Goal: Task Accomplishment & Management: Manage account settings

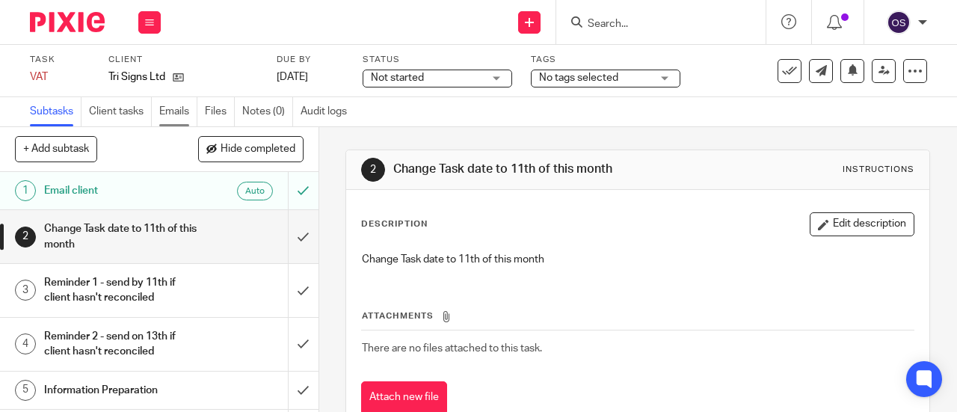
click at [169, 105] on link "Emails" at bounding box center [178, 111] width 38 height 29
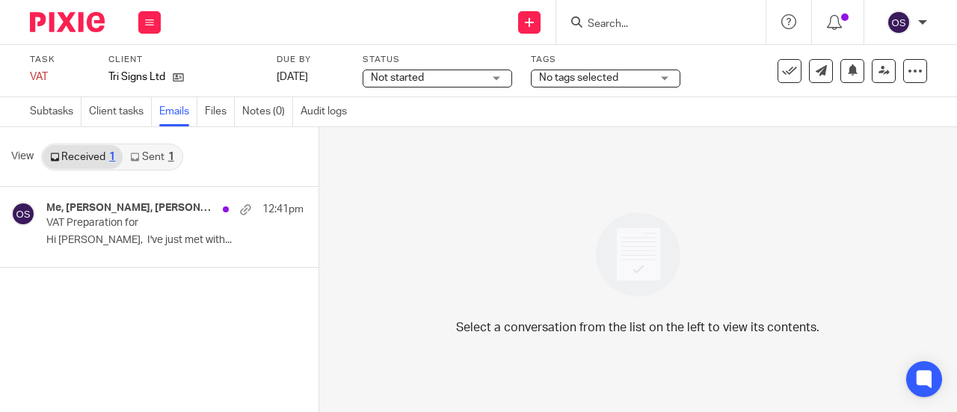
click at [148, 158] on link "Sent 1" at bounding box center [152, 157] width 58 height 24
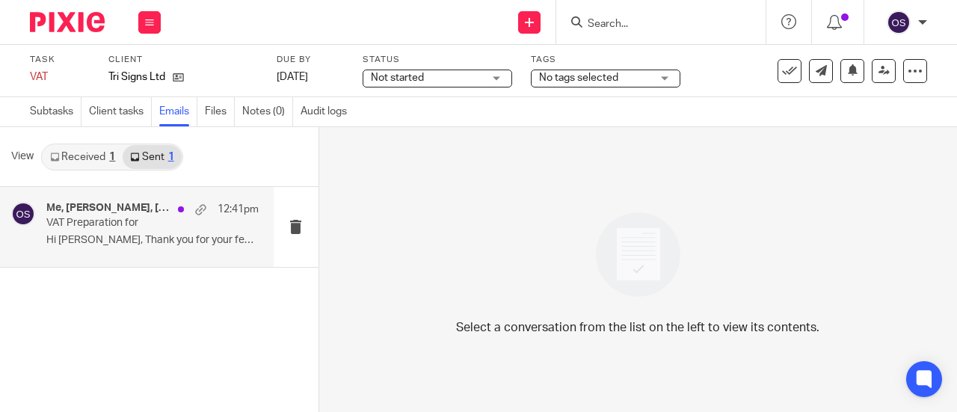
click at [129, 222] on p "VAT Preparation for" at bounding box center [131, 223] width 170 height 13
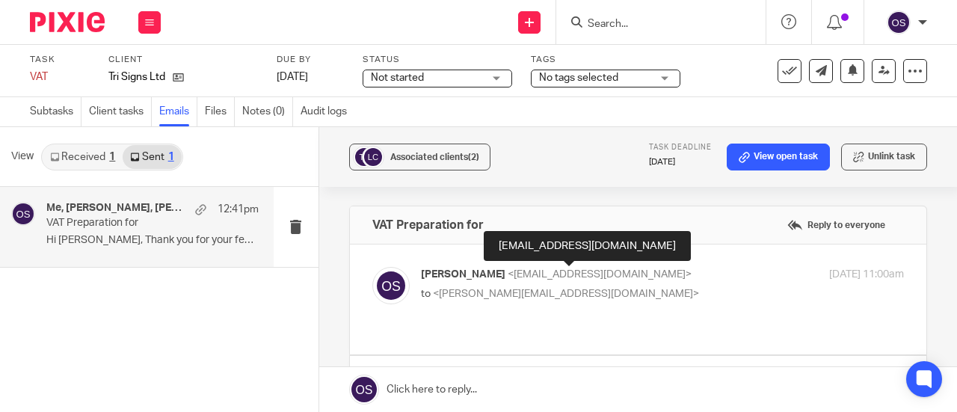
click at [647, 269] on span "<[EMAIL_ADDRESS][DOMAIN_NAME]>" at bounding box center [600, 274] width 184 height 10
checkbox input "true"
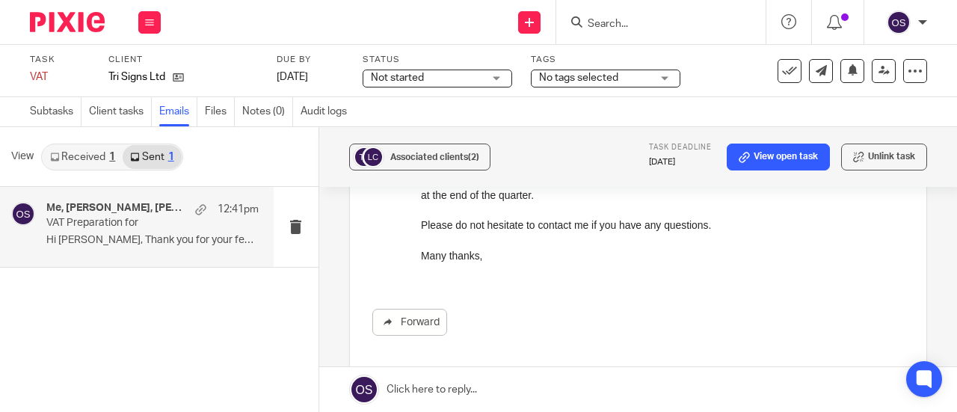
scroll to position [448, 0]
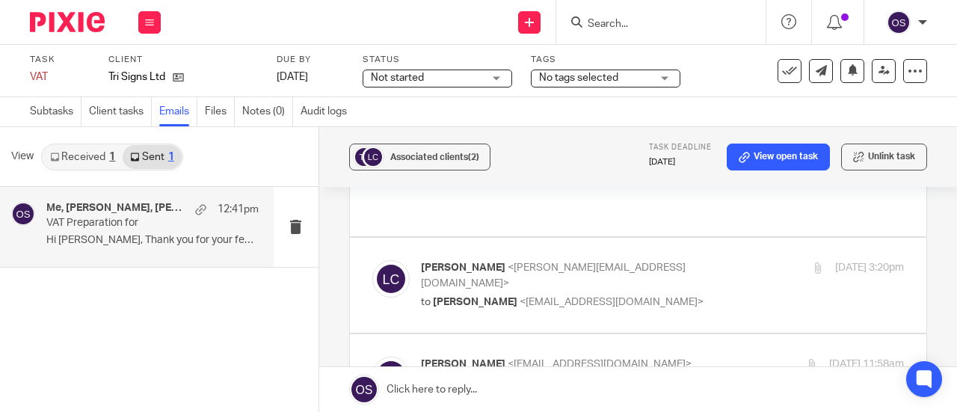
click at [647, 297] on span "<[EMAIL_ADDRESS][DOMAIN_NAME]>" at bounding box center [612, 302] width 184 height 10
checkbox input "true"
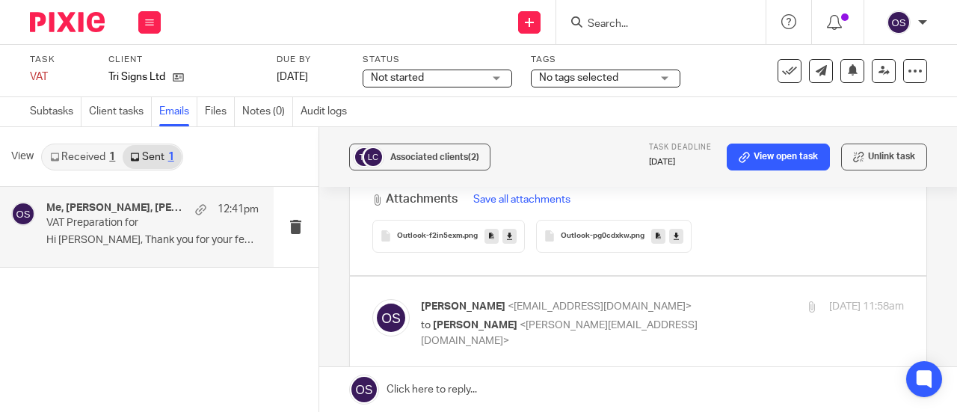
scroll to position [2168, 0]
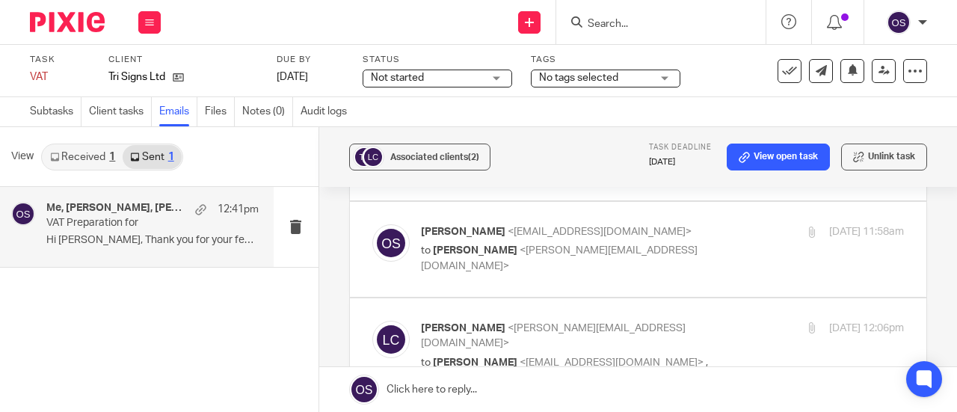
click at [647, 224] on p "[PERSON_NAME] <[EMAIL_ADDRESS][DOMAIN_NAME]>" at bounding box center [582, 232] width 322 height 16
checkbox input "true"
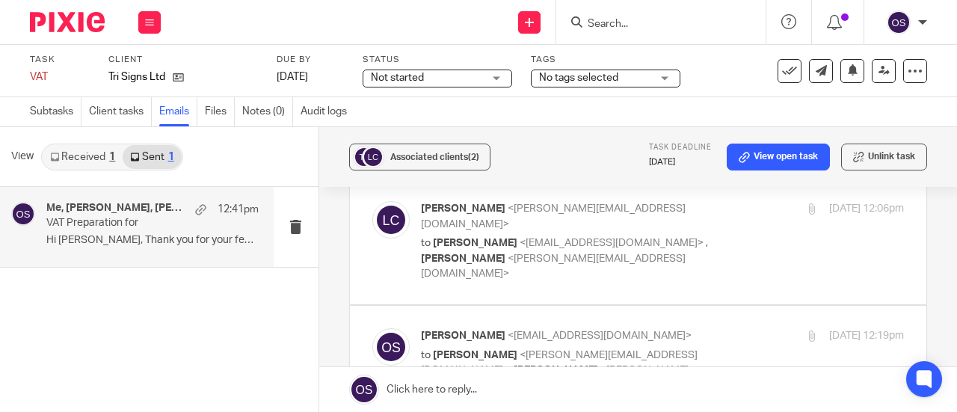
scroll to position [2691, 0]
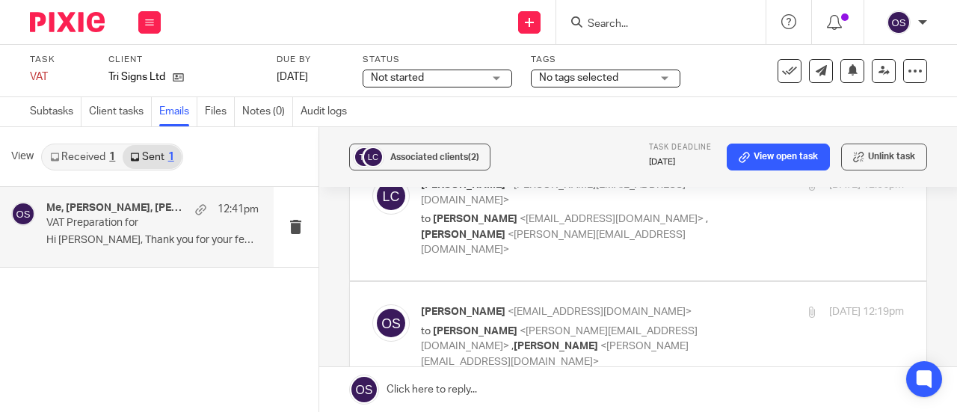
click at [652, 202] on label at bounding box center [638, 218] width 576 height 126
click at [372, 177] on input "checkbox" at bounding box center [372, 176] width 1 height 1
checkbox input "true"
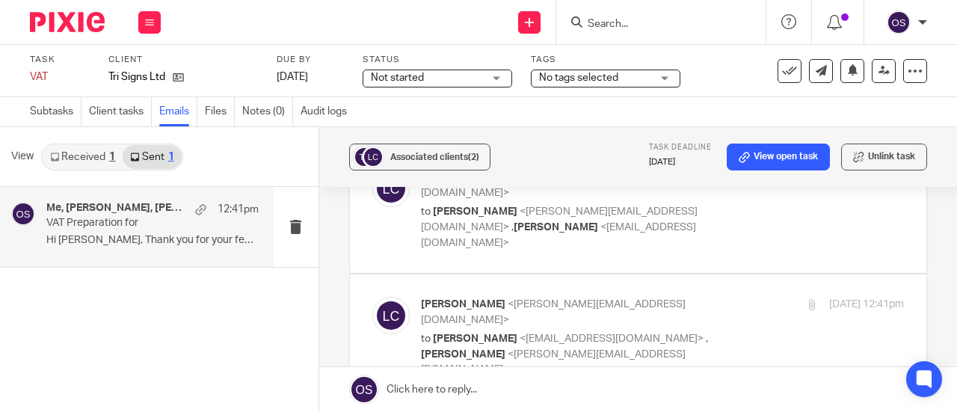
scroll to position [5606, 0]
